Goal: Task Accomplishment & Management: Manage account settings

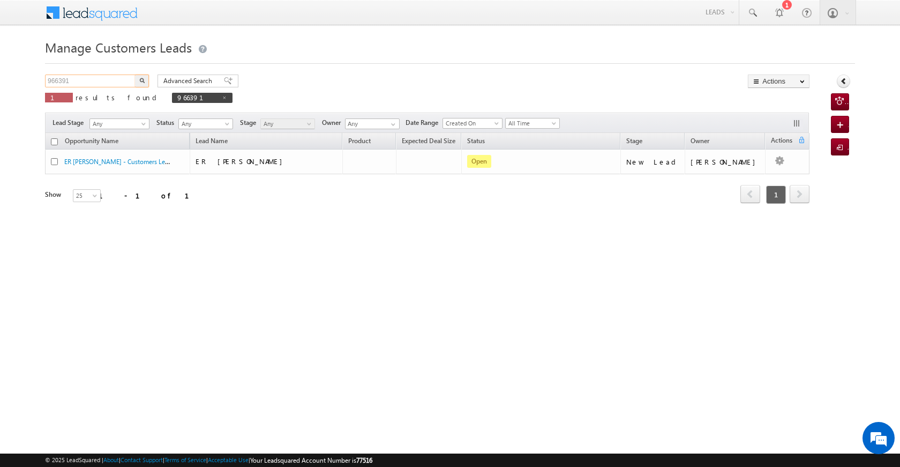
drag, startPoint x: 88, startPoint y: 76, endPoint x: 23, endPoint y: 71, distance: 65.5
click at [23, 71] on body "Menu [PERSON_NAME] [PERSON_NAME] a2@ks erve." at bounding box center [450, 152] width 900 height 304
paste input "34879"
type input "934879"
click at [140, 84] on button "button" at bounding box center [142, 80] width 14 height 13
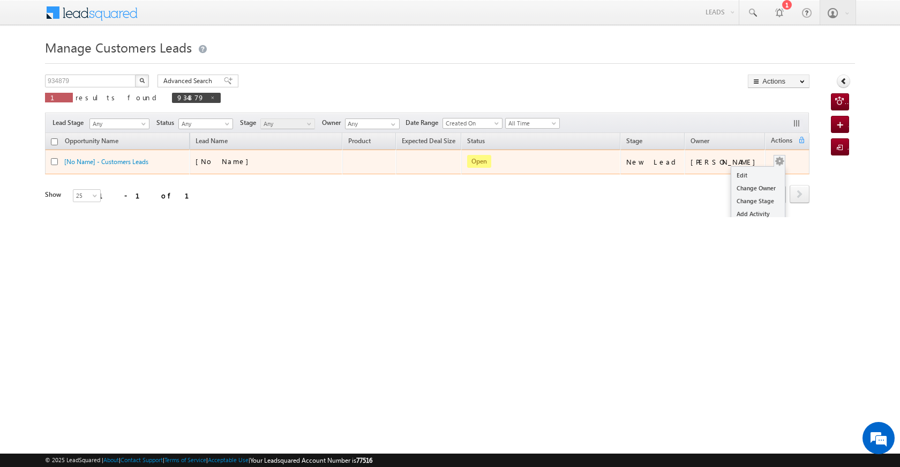
click at [775, 163] on button "button" at bounding box center [779, 161] width 11 height 11
click at [745, 171] on td "[PERSON_NAME]" at bounding box center [725, 161] width 81 height 25
click at [750, 173] on link "Edit" at bounding box center [758, 175] width 54 height 13
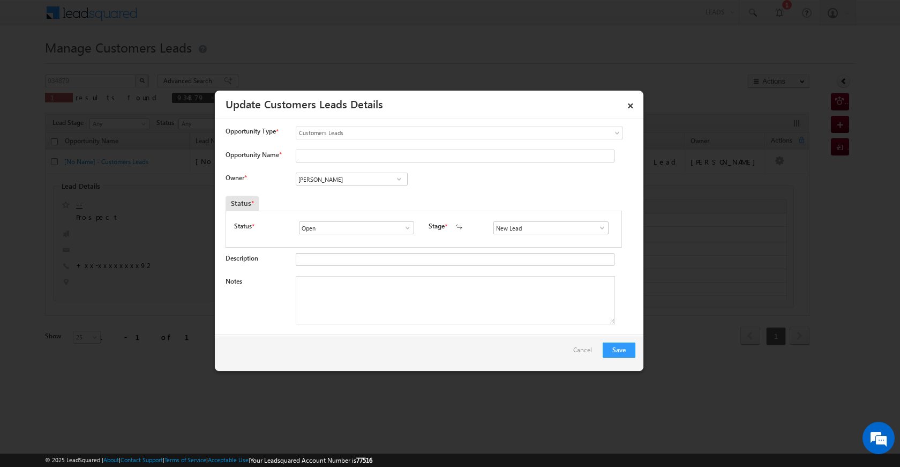
click at [397, 181] on span at bounding box center [399, 179] width 11 height 9
click at [377, 200] on span "[EMAIL_ADDRESS][DOMAIN_NAME]" at bounding box center [348, 200] width 96 height 8
type input "[PERSON_NAME]"
click at [362, 293] on textarea "Notes" at bounding box center [455, 300] width 319 height 48
click at [308, 153] on input "Opportunity Name *" at bounding box center [455, 155] width 319 height 13
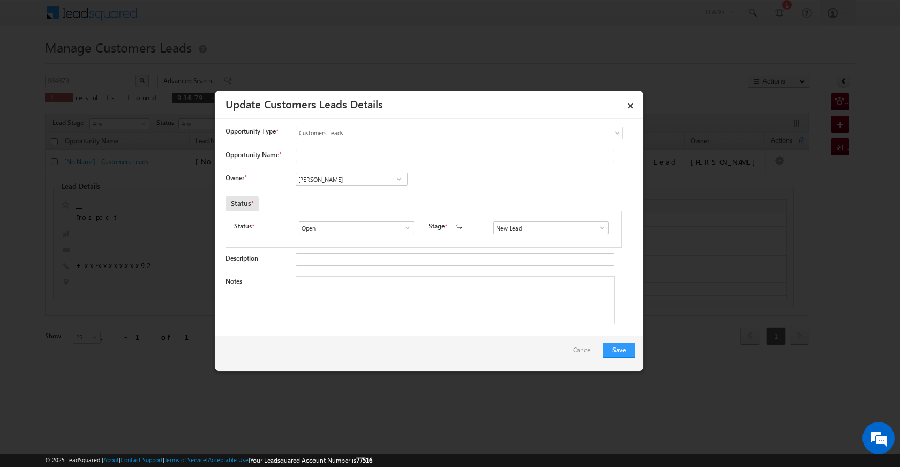
paste input "[PERSON_NAME]"
type input "[PERSON_NAME]"
click at [363, 308] on textarea "Notes" at bounding box center [455, 300] width 319 height 48
click at [342, 309] on textarea "Notes" at bounding box center [455, 300] width 319 height 48
paste textarea "REGISTRY WIFE NAME PER OWN PV VAILUE 8 LAC LOAN 8 LAC AMOUNT FURNICTER WORK 40 …"
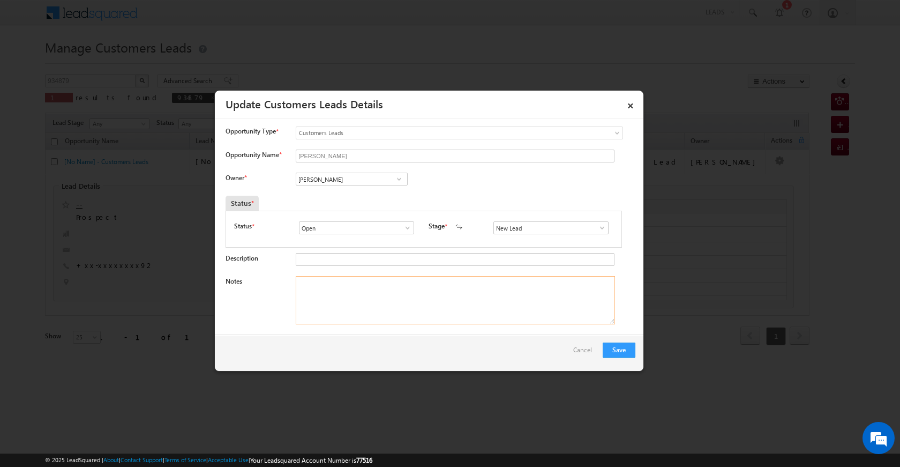
type textarea "REGISTRY WIFE NAME PER OWN PV VAILUE 8 LAC LOAN 8 LAC AMOUNT FURNICTER WORK 40 …"
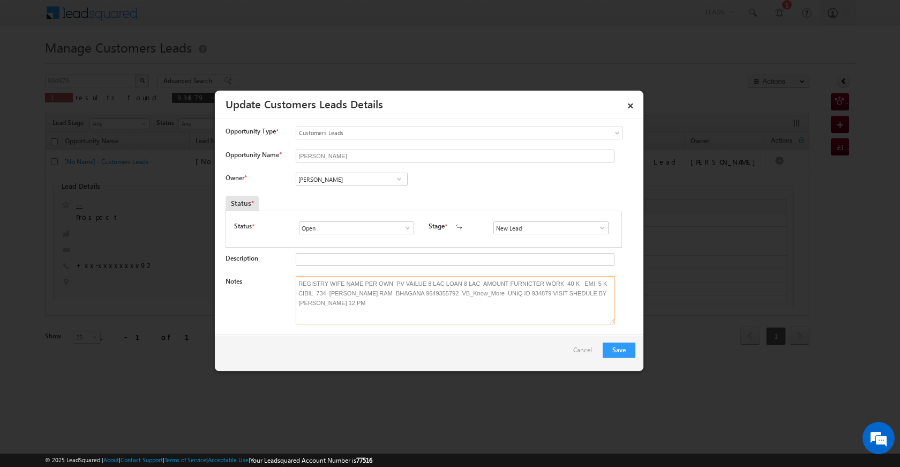
drag, startPoint x: 294, startPoint y: 281, endPoint x: 446, endPoint y: 313, distance: 155.4
click at [446, 313] on textarea "REGISTRY WIFE NAME PER OWN PV VAILUE 8 LAC LOAN 8 LAC AMOUNT FURNICTER WORK 40 …" at bounding box center [455, 300] width 319 height 48
paste textarea "REGISTRY WIFE NAME PER OWN PV VAILUE 8 LAC LOAN 8 LAC AMOUNT FURNICTER WORK 40 …"
drag, startPoint x: 458, startPoint y: 309, endPoint x: 296, endPoint y: 286, distance: 163.4
click at [296, 286] on textarea "OWN PLOT SECO LAON TYPE REGISTRY WIFE NAME PER OWN PV VAILUE 8 LAC LOAN 8 LAC A…" at bounding box center [455, 300] width 319 height 48
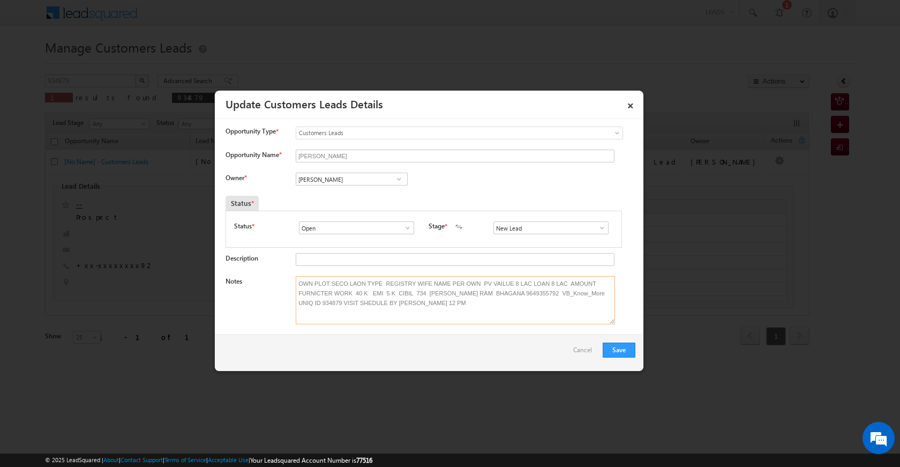
type textarea "OWN PLOT SECO LAON TYPE REGISTRY WIFE NAME PER OWN PV VAILUE 8 LAC LOAN 8 LAC A…"
click at [603, 229] on input "New Lead" at bounding box center [551, 227] width 115 height 13
click at [597, 231] on span at bounding box center [602, 227] width 11 height 9
click at [537, 278] on link "Sales Marked" at bounding box center [551, 273] width 115 height 12
type input "Sales Marked"
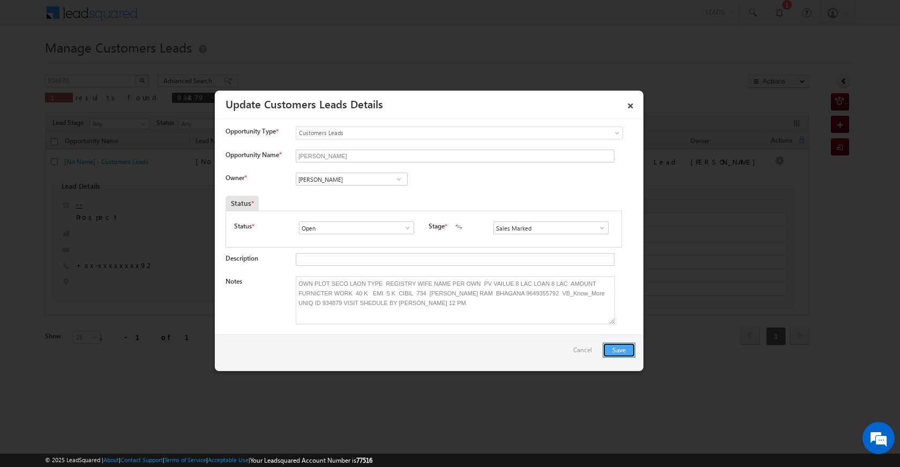
click at [624, 346] on button "Save" at bounding box center [619, 349] width 33 height 15
